Goal: Task Accomplishment & Management: Manage account settings

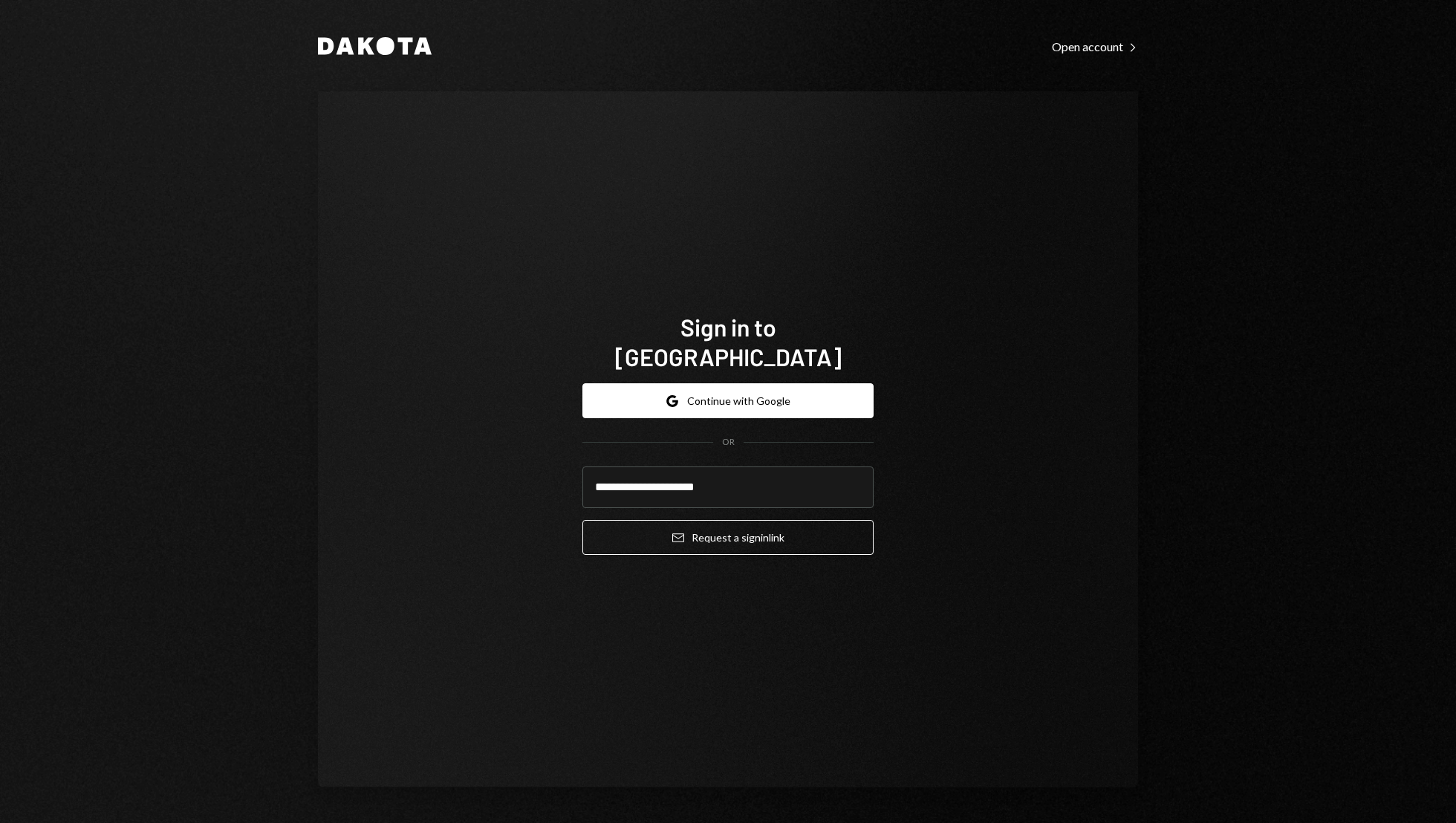
type input "**********"
click at [582, 520] on button "Email Request a sign in link" at bounding box center [728, 537] width 292 height 35
